Goal: Task Accomplishment & Management: Manage account settings

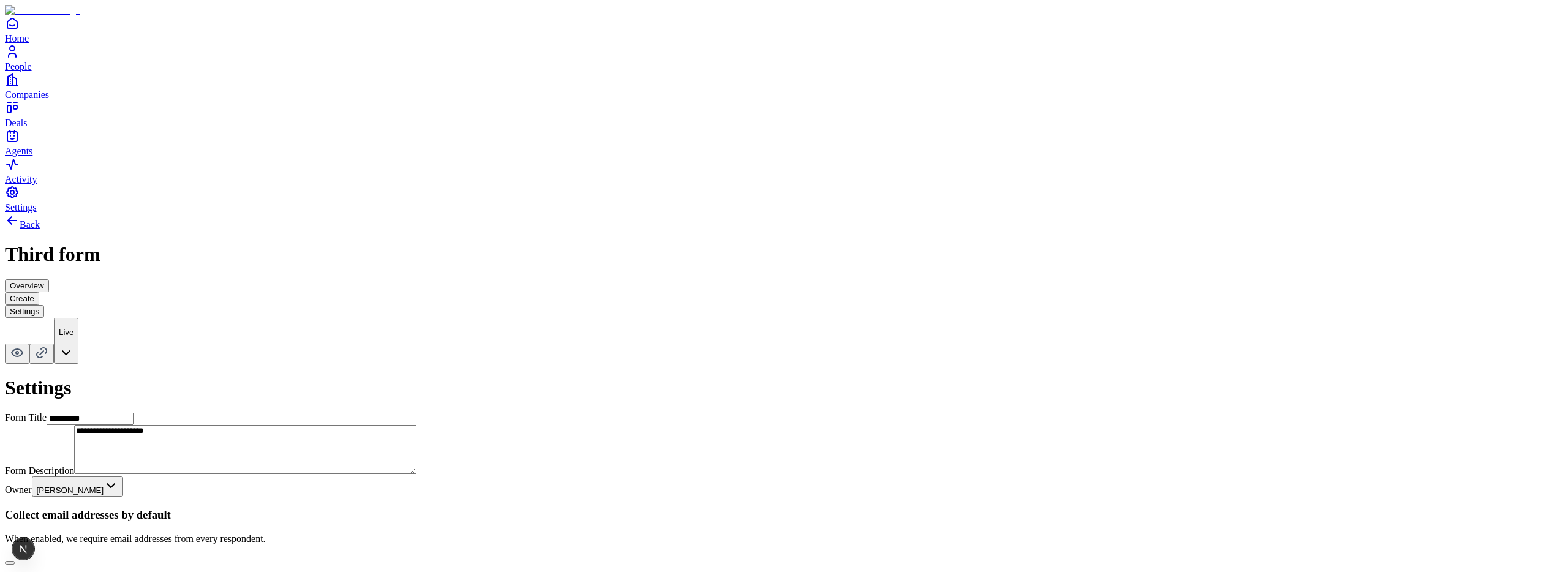
scroll to position [380, 0]
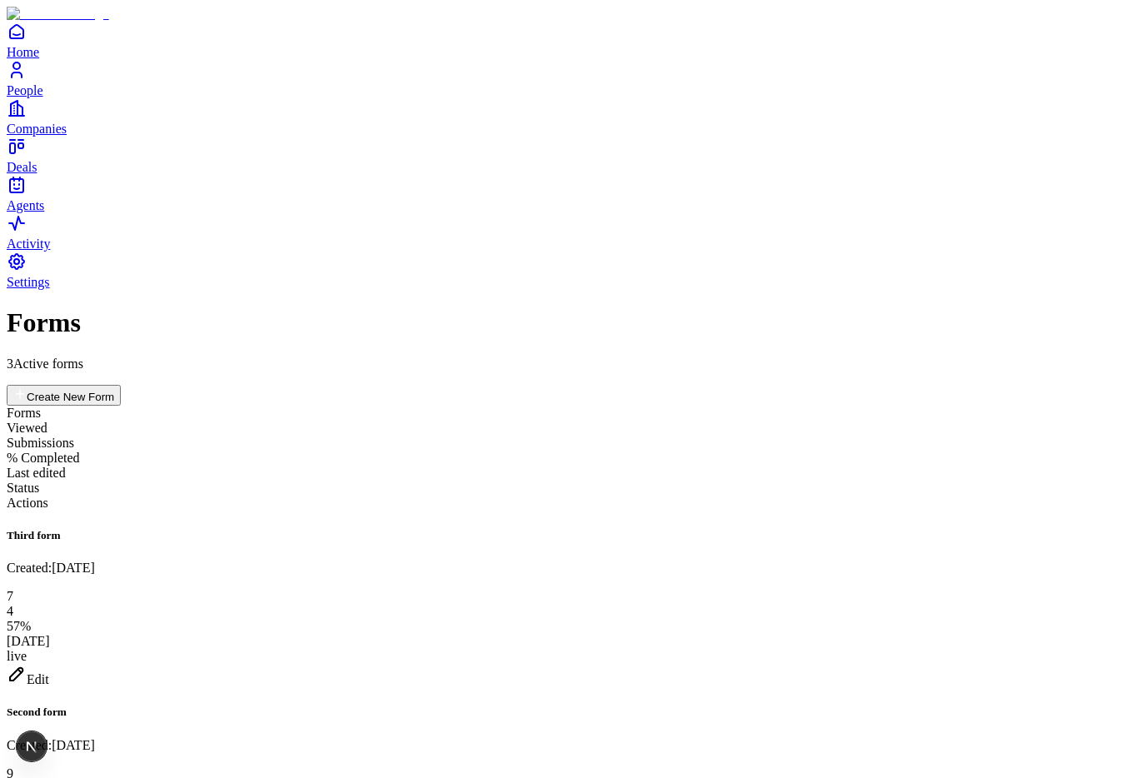
click at [1044, 664] on div "Edit" at bounding box center [574, 675] width 1134 height 23
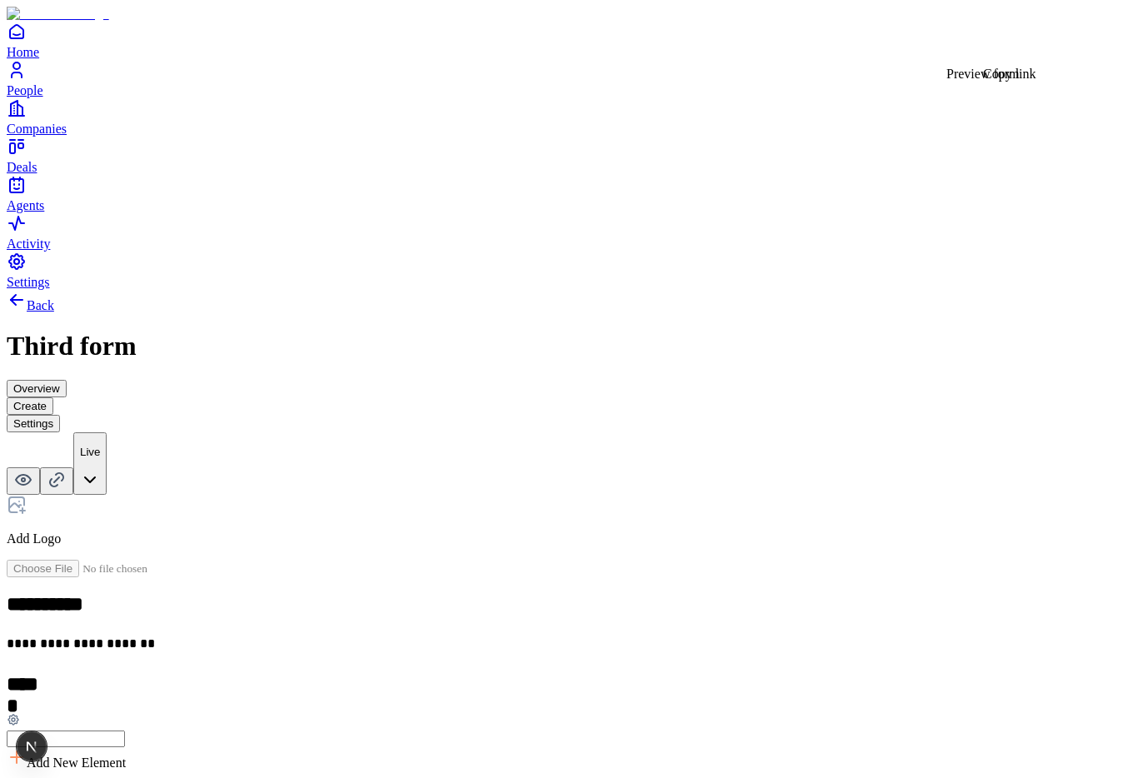
click at [57, 479] on icon at bounding box center [53, 482] width 7 height 7
click at [60, 415] on button "Settings" at bounding box center [33, 423] width 53 height 17
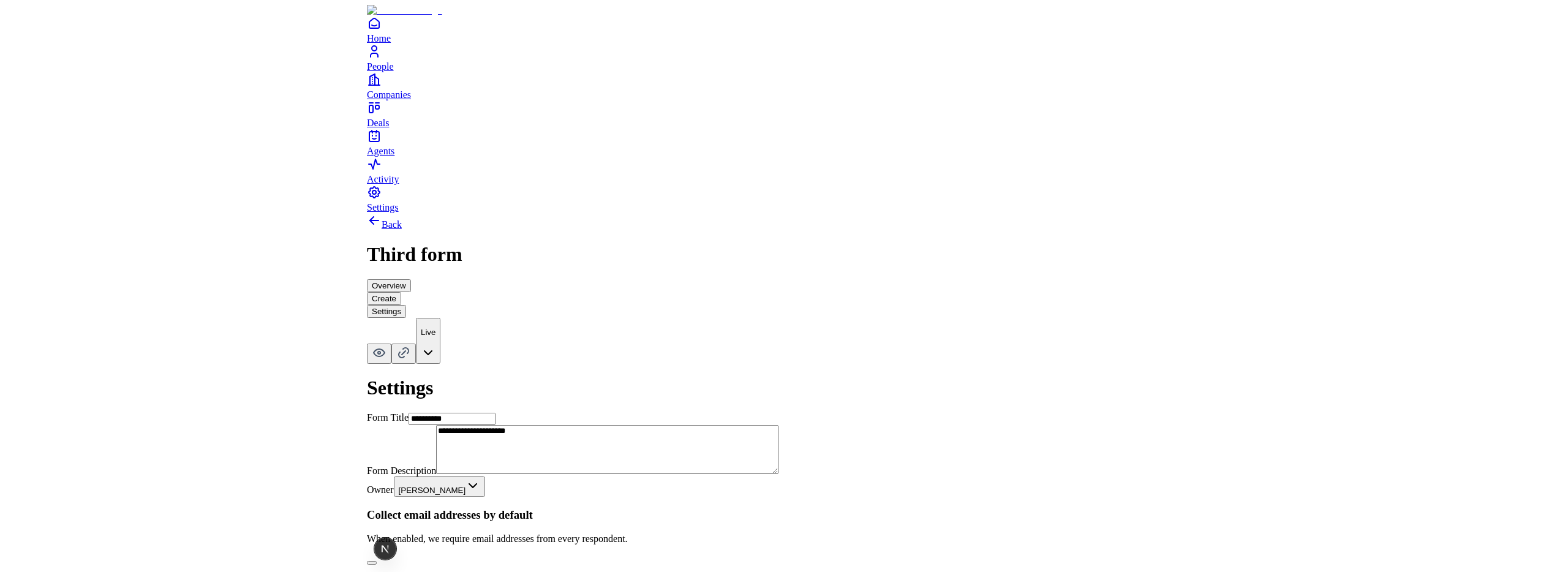
scroll to position [430, 0]
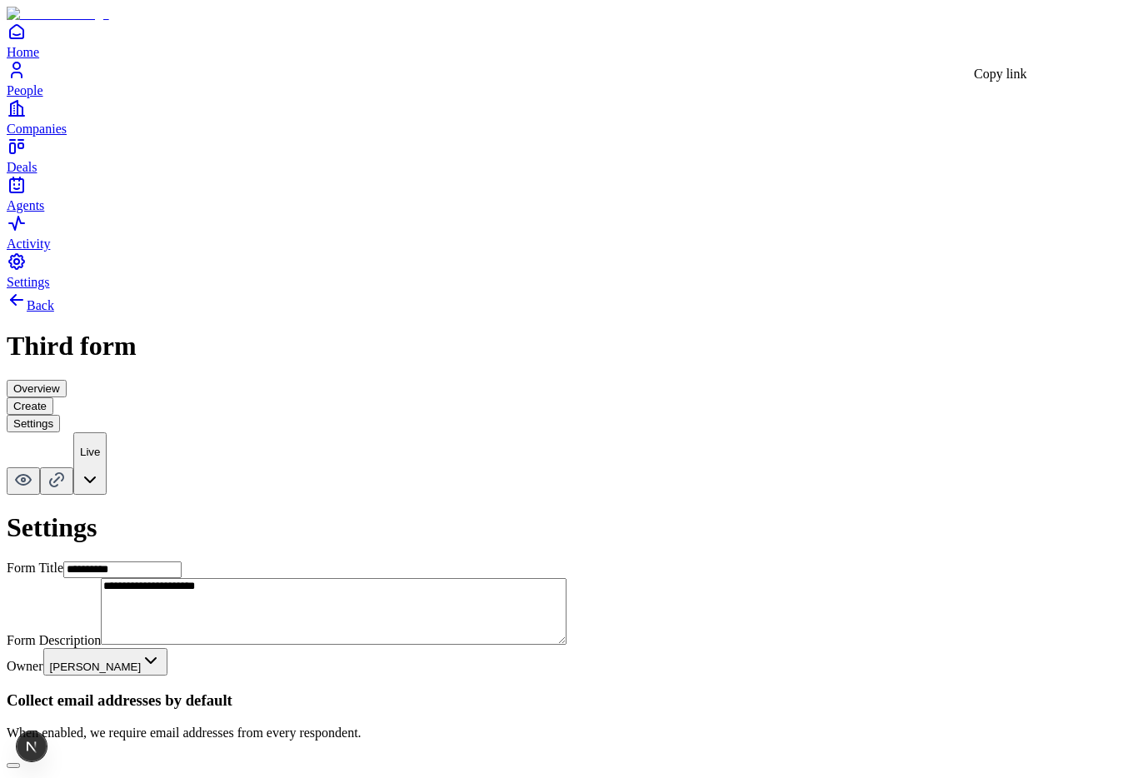
click at [67, 470] on icon at bounding box center [57, 480] width 20 height 20
